Goal: Information Seeking & Learning: Learn about a topic

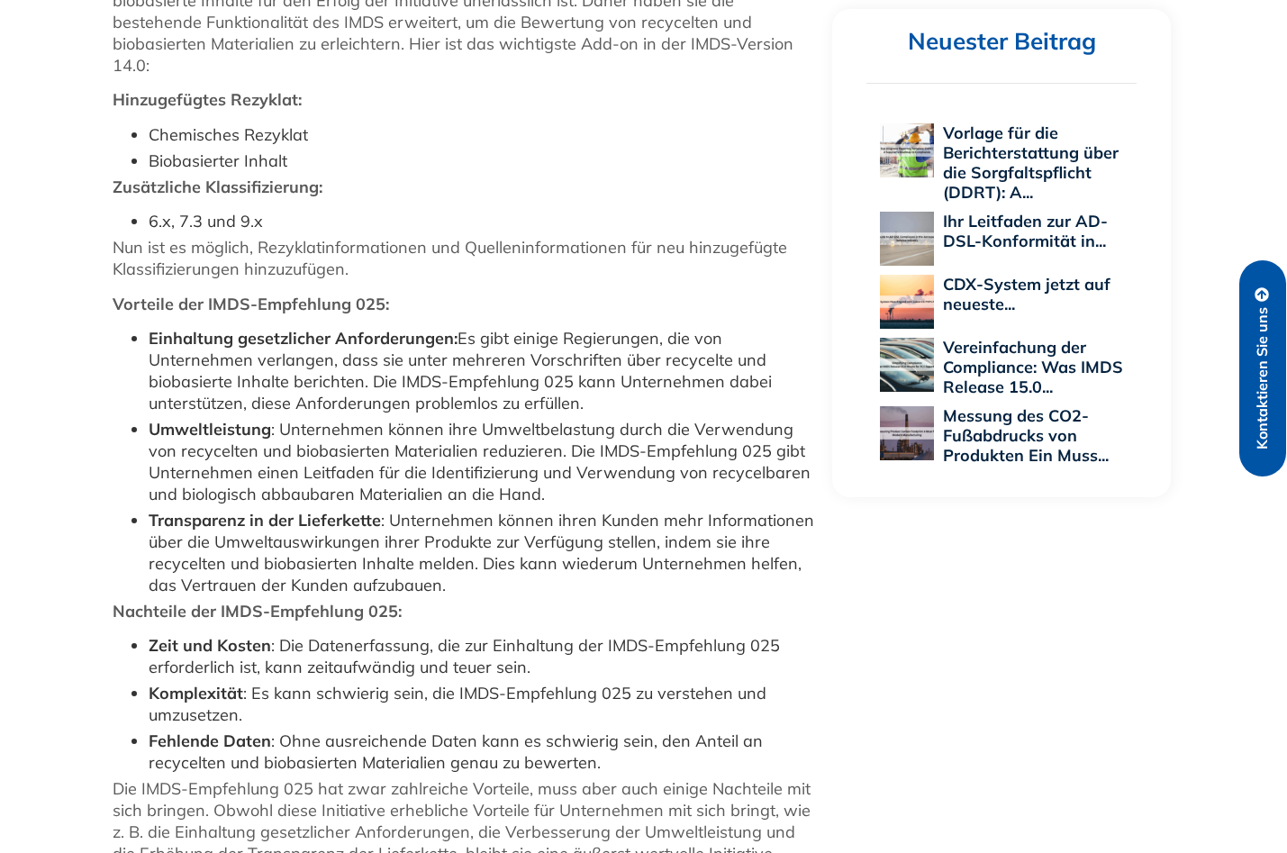
scroll to position [991, 0]
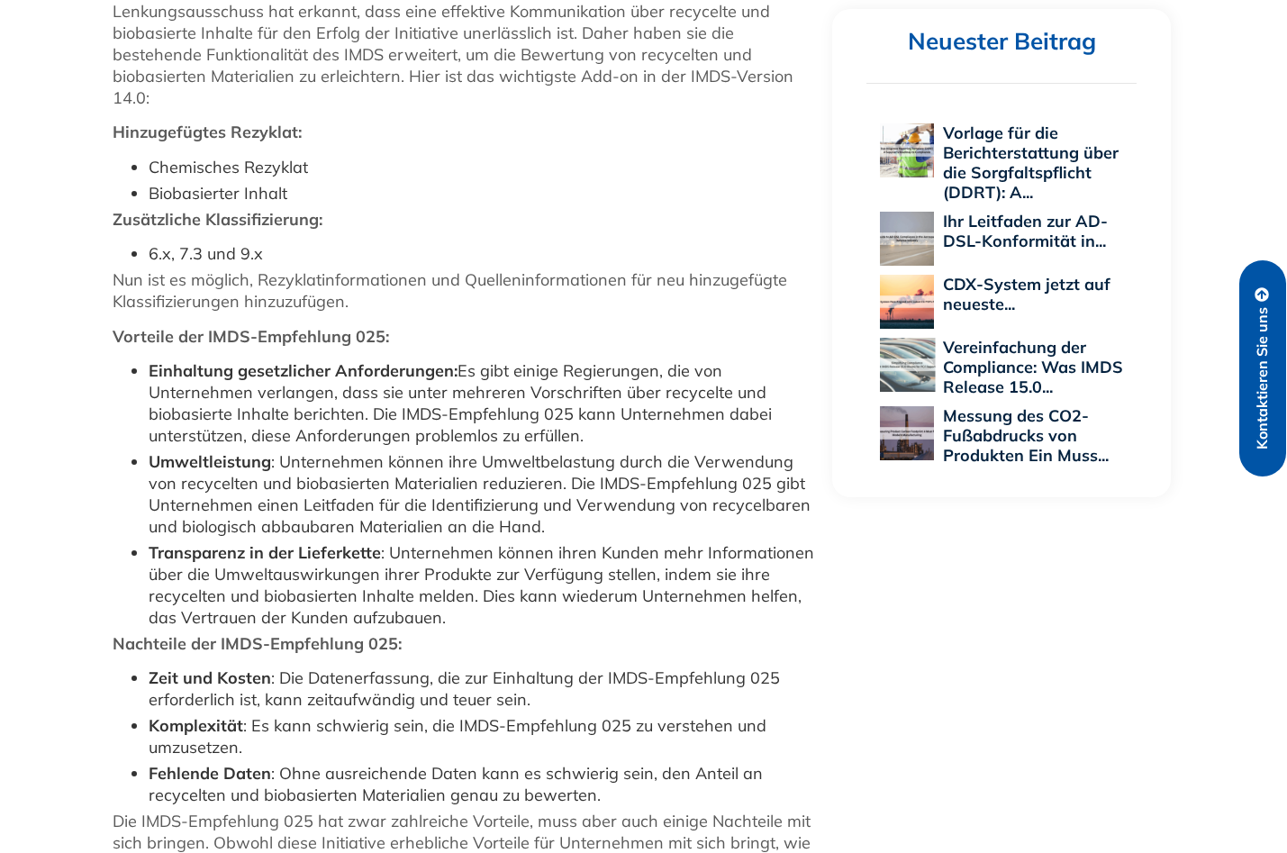
click at [986, 366] on link "Vereinfachung der Compliance: Was IMDS Release 15.0..." at bounding box center [1033, 367] width 180 height 60
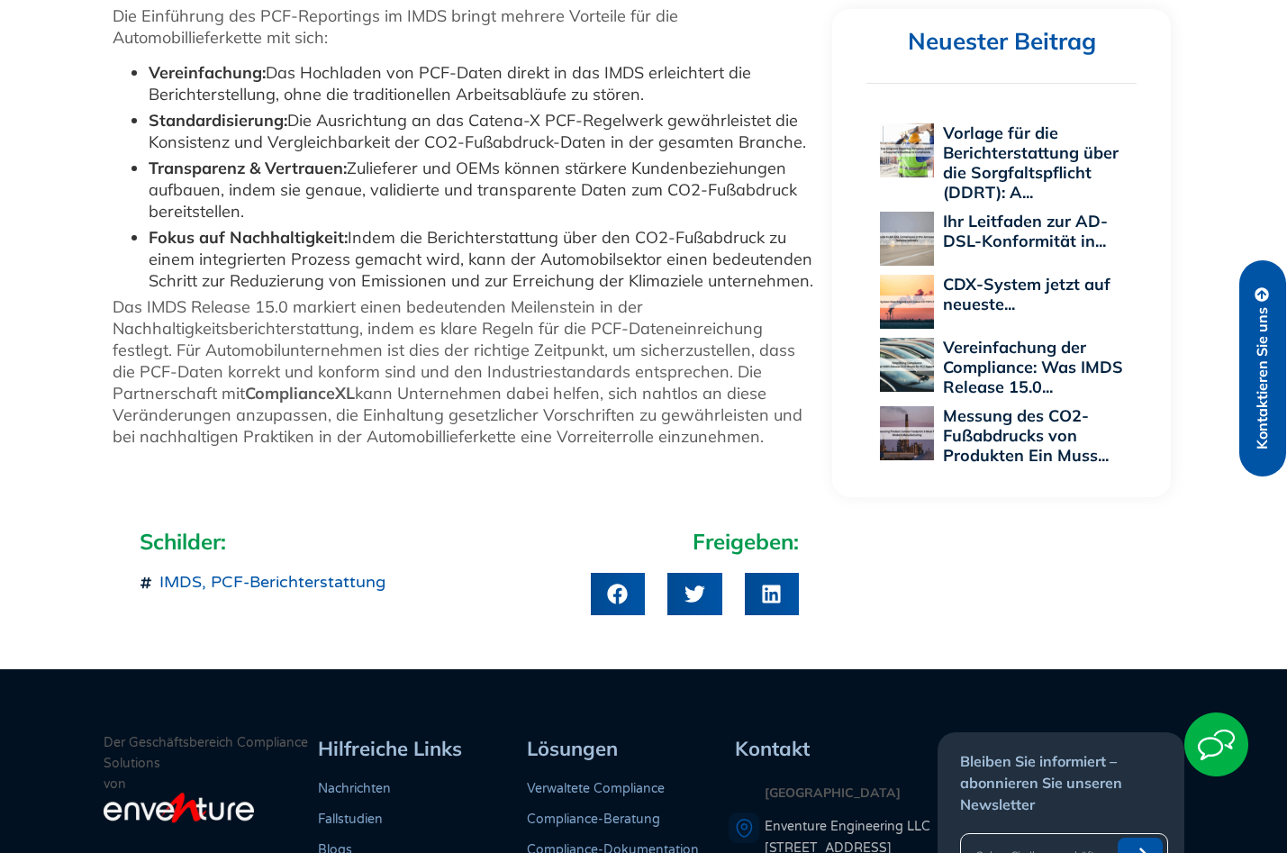
scroll to position [1621, 0]
